Goal: Task Accomplishment & Management: Complete application form

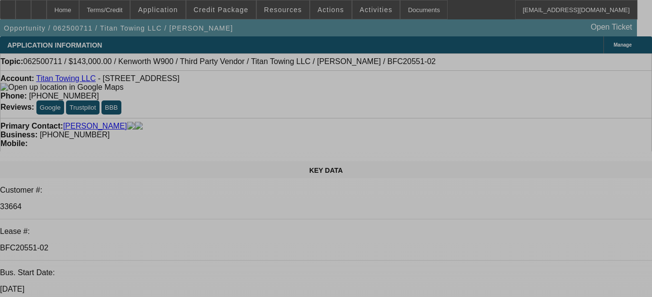
select select "0"
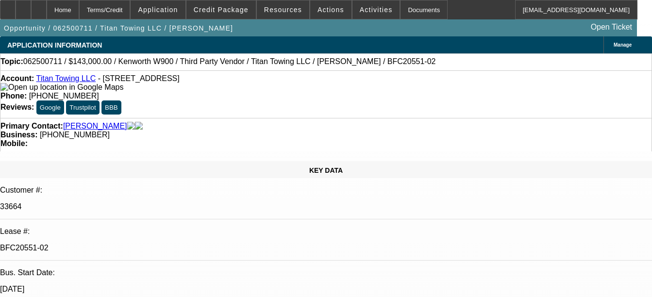
select select "2"
select select "0"
select select "2"
select select "0"
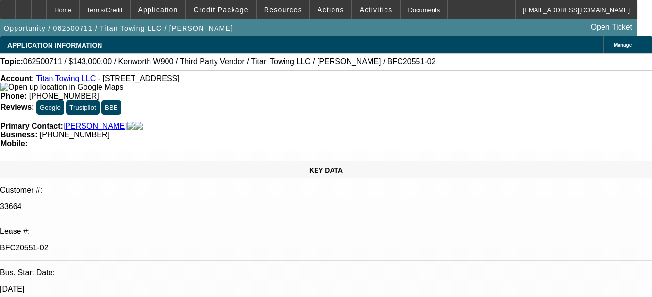
select select "0"
select select "2"
select select "0"
select select "2"
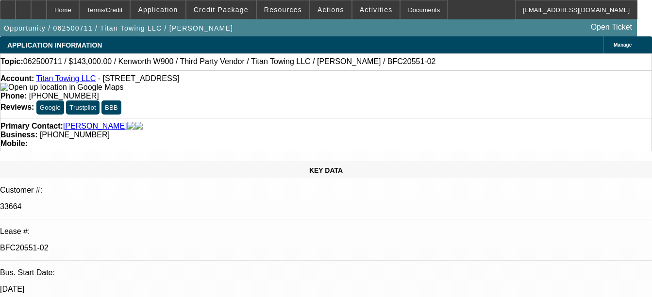
select select "0"
select select "1"
select select "2"
select select "6"
select select "1"
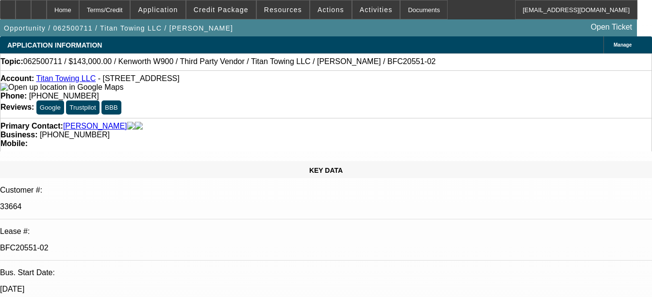
select select "2"
select select "6"
select select "1"
select select "2"
select select "6"
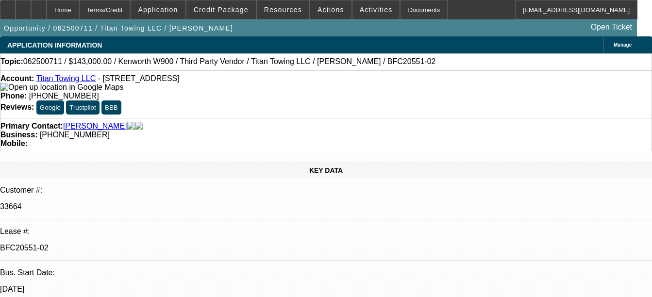
select select "1"
select select "2"
select select "6"
click at [406, 5] on div "Documents" at bounding box center [424, 9] width 48 height 19
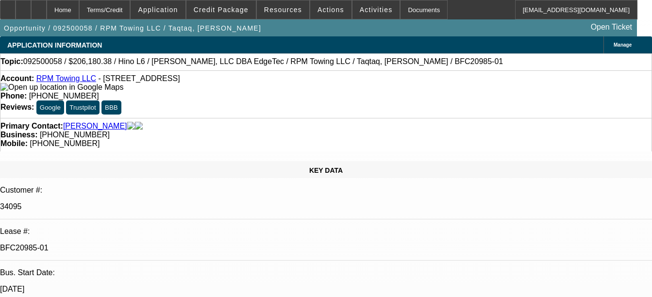
select select "0"
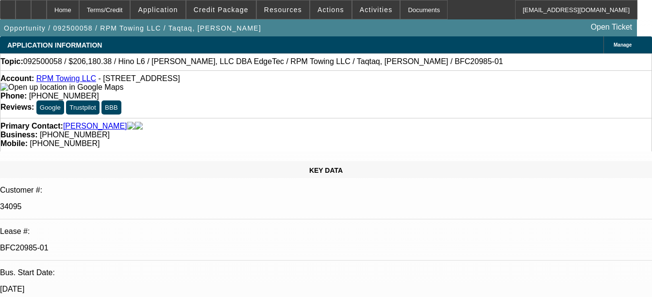
select select "0"
select select "2"
select select "0"
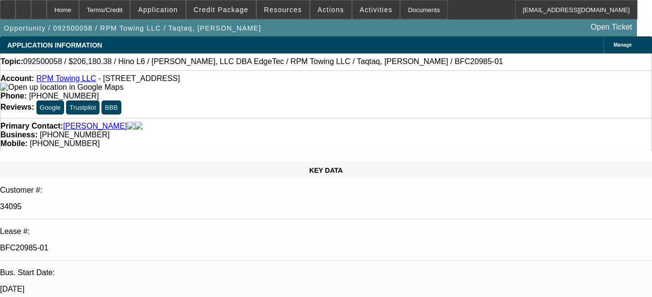
select select "2"
select select "0"
select select "1"
select select "2"
select select "6"
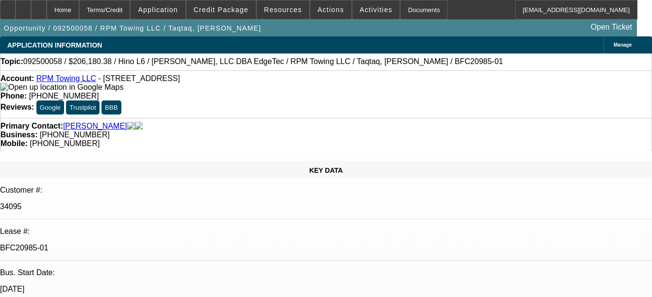
select select "1"
select select "6"
select select "1"
select select "2"
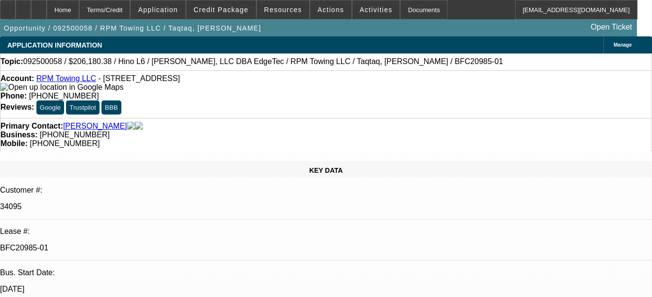
select select "6"
select select "1"
select select "2"
select select "6"
click at [407, 11] on div "Documents" at bounding box center [424, 9] width 48 height 19
